Goal: Task Accomplishment & Management: Use online tool/utility

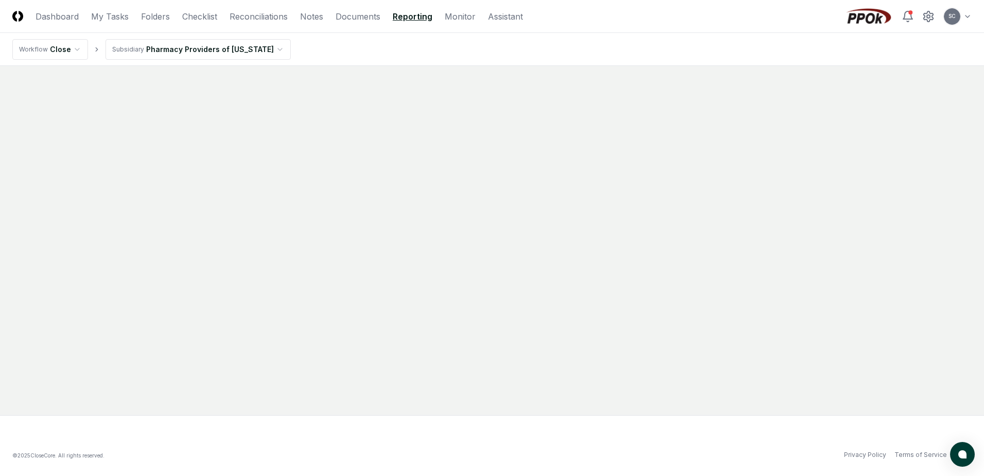
click at [173, 44] on html "CloseCore Dashboard My Tasks Folders Checklist Reconciliations Notes Documents …" at bounding box center [492, 238] width 984 height 476
click at [205, 17] on link "Checklist" at bounding box center [199, 16] width 35 height 12
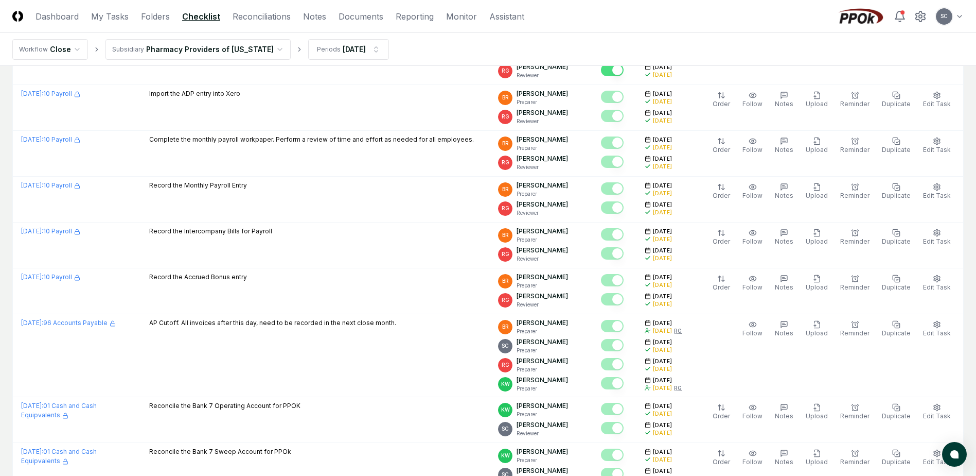
scroll to position [257, 0]
